Goal: Transaction & Acquisition: Book appointment/travel/reservation

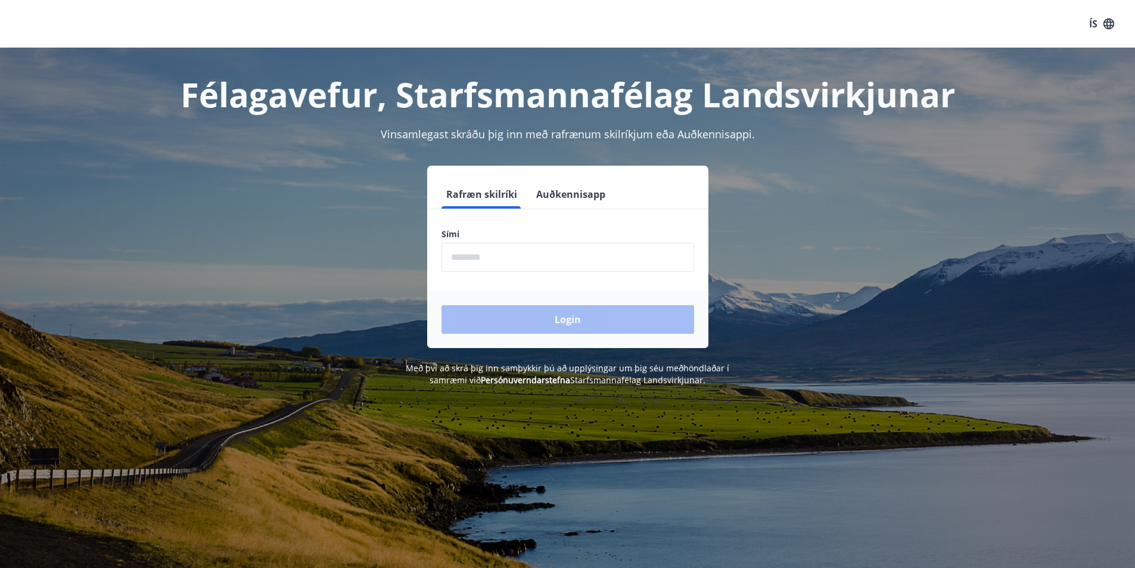
click at [534, 240] on label "Sími" at bounding box center [568, 234] width 253 height 12
click at [529, 253] on input "phone" at bounding box center [568, 257] width 253 height 29
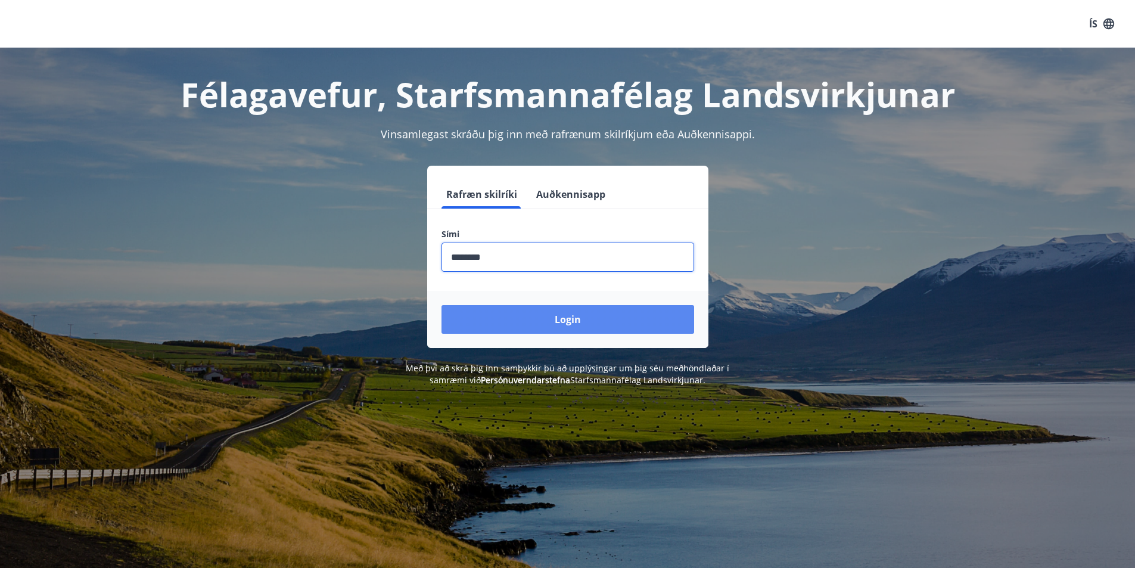
type input "********"
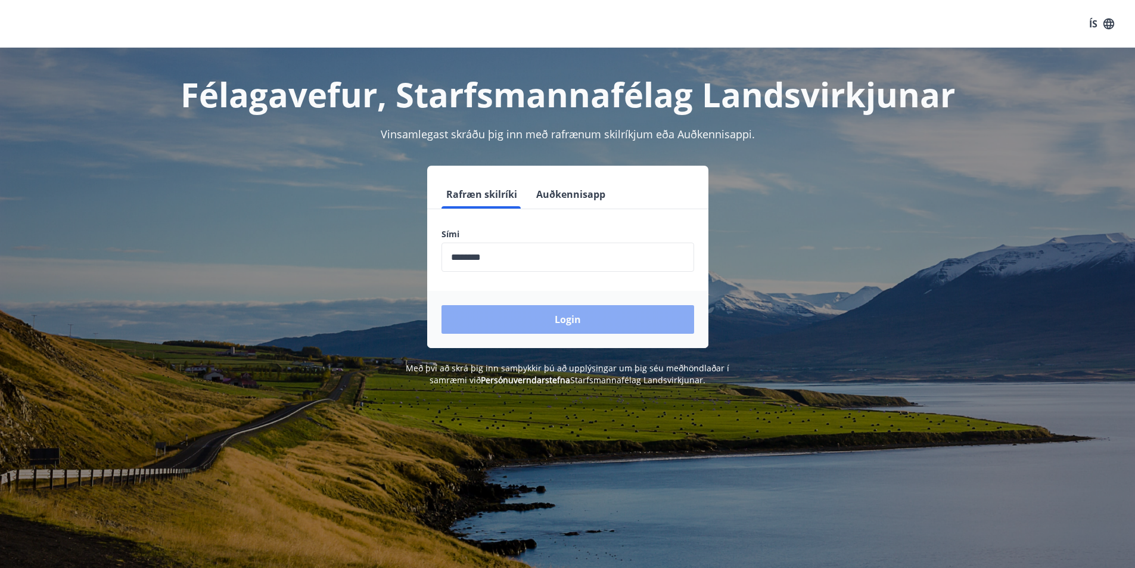
click at [561, 328] on button "Login" at bounding box center [568, 319] width 253 height 29
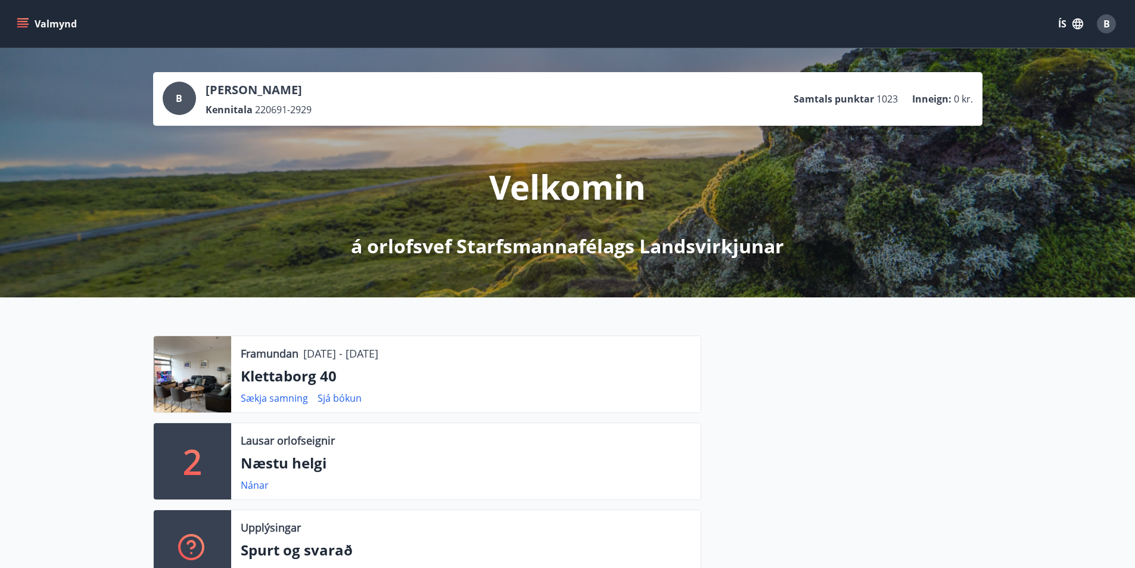
click at [52, 21] on button "Valmynd" at bounding box center [47, 23] width 67 height 21
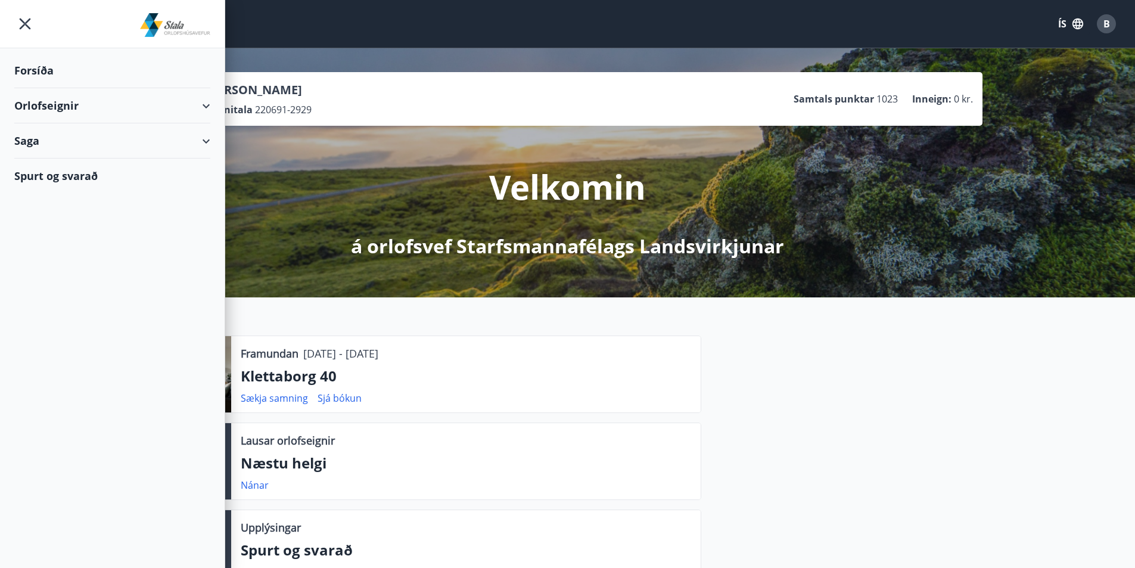
click at [47, 100] on div "Orlofseignir" at bounding box center [112, 105] width 196 height 35
click at [25, 197] on div "Saga" at bounding box center [112, 190] width 196 height 35
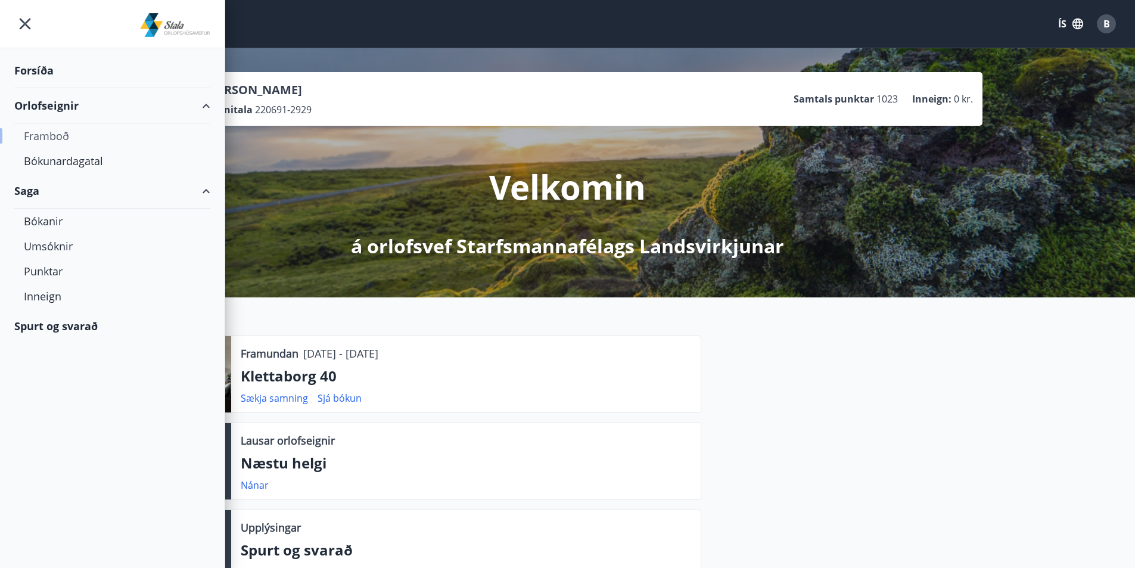
click at [62, 135] on div "Framboð" at bounding box center [112, 135] width 177 height 25
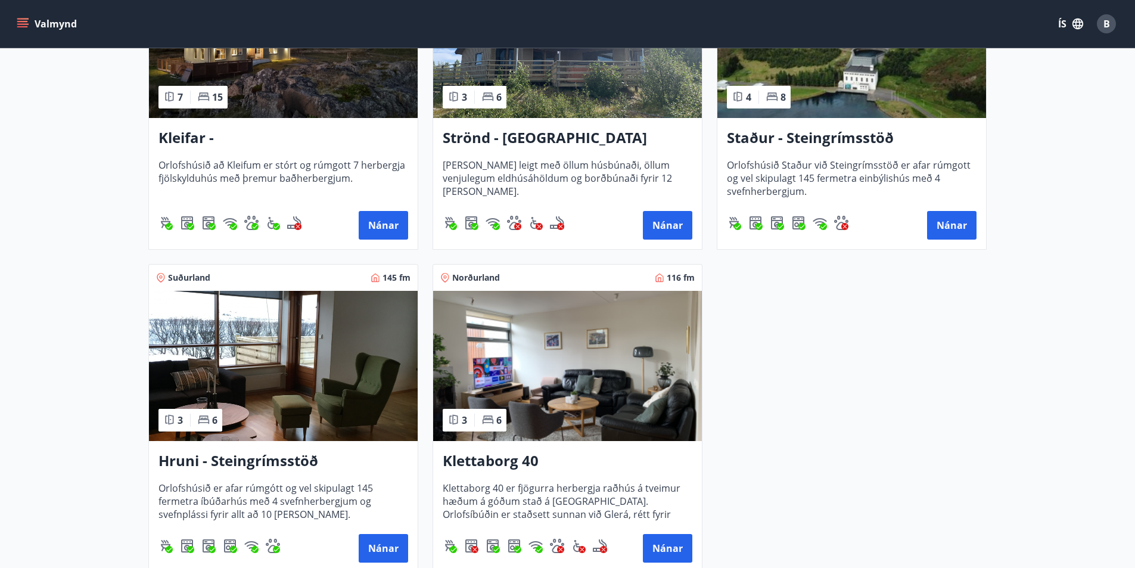
click at [594, 384] on img at bounding box center [567, 366] width 269 height 150
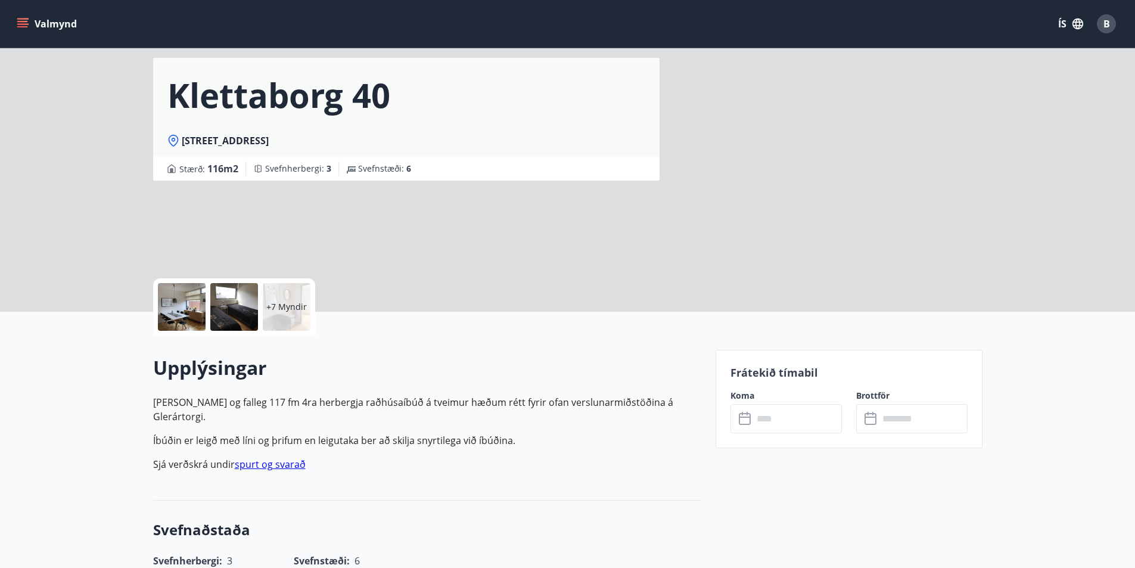
scroll to position [179, 0]
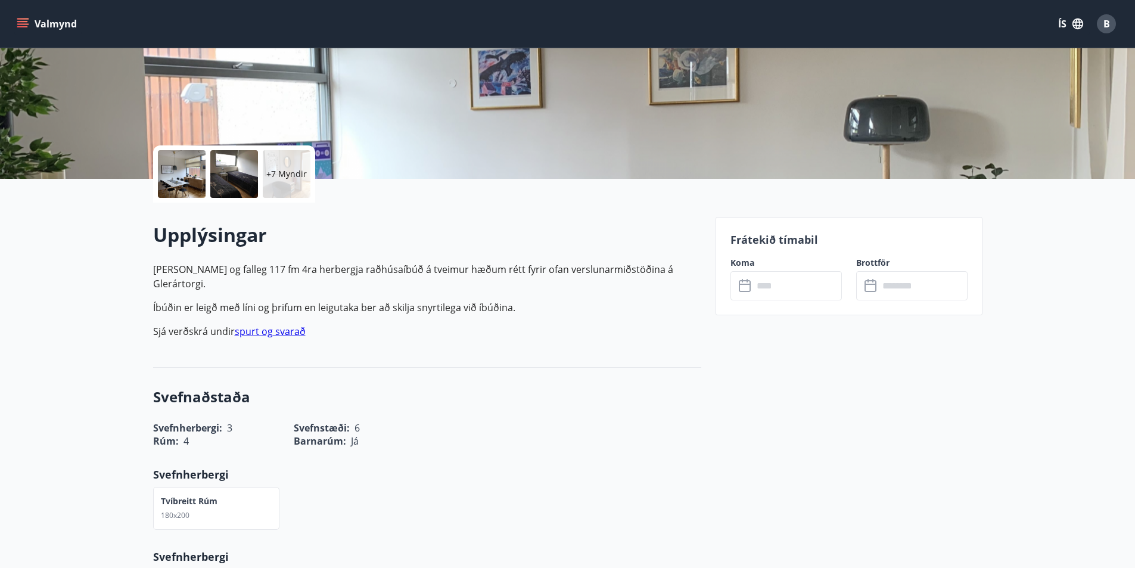
click at [782, 289] on input "text" at bounding box center [797, 285] width 89 height 29
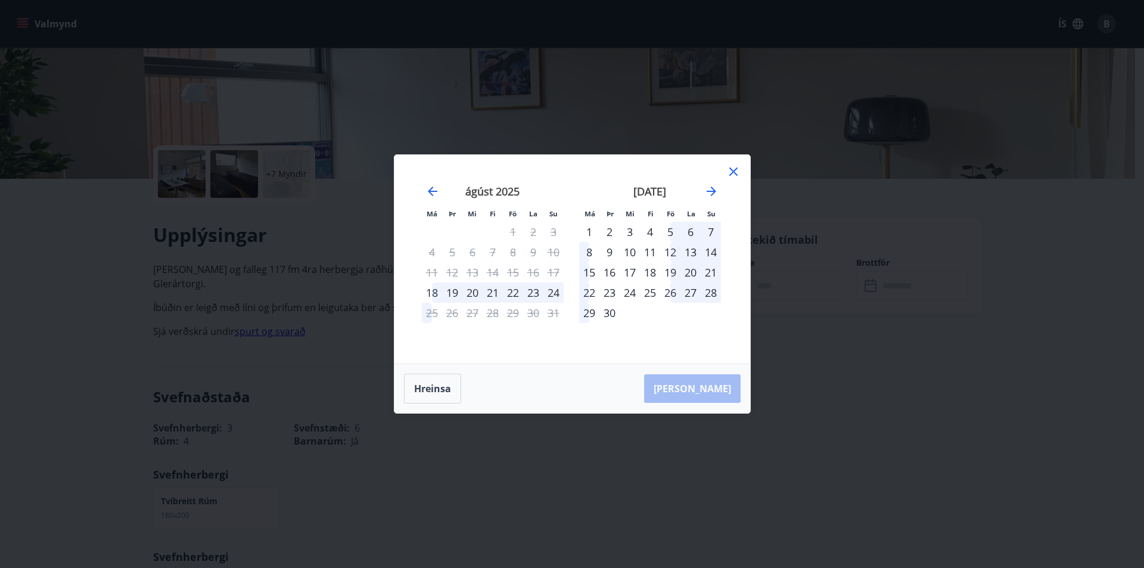
click at [731, 167] on icon at bounding box center [734, 172] width 14 height 14
